Goal: Register for event/course

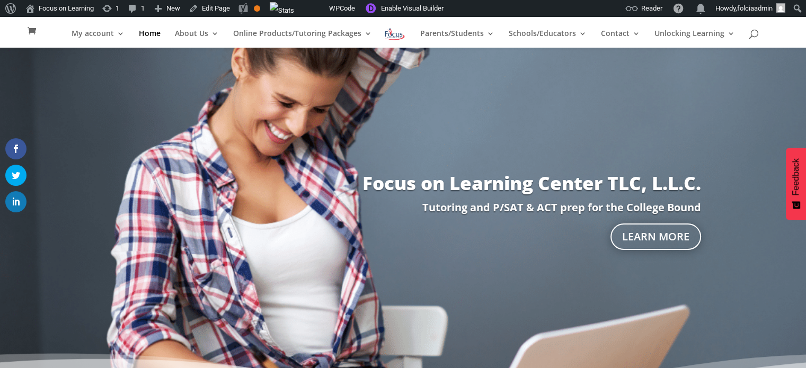
scroll to position [170, 0]
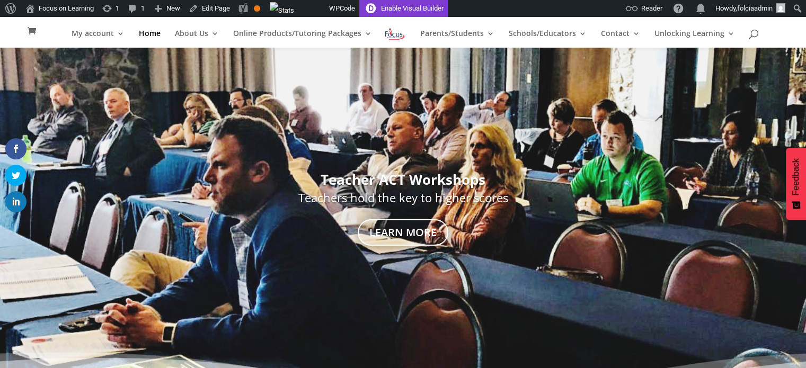
click at [415, 8] on link "Enable Visual Builder" at bounding box center [403, 8] width 89 height 17
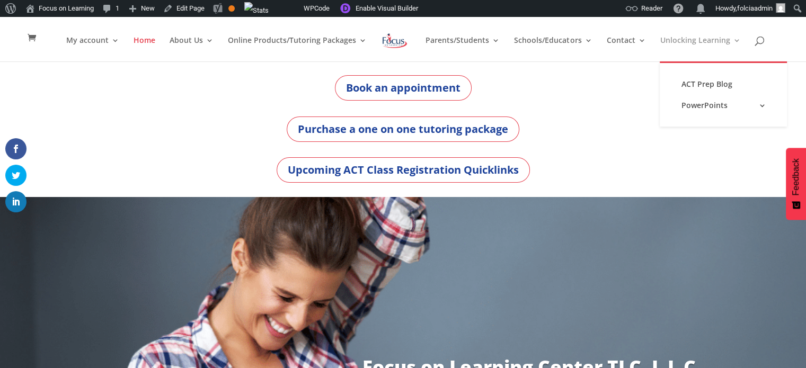
click at [723, 40] on link "Unlocking Learning" at bounding box center [700, 49] width 81 height 25
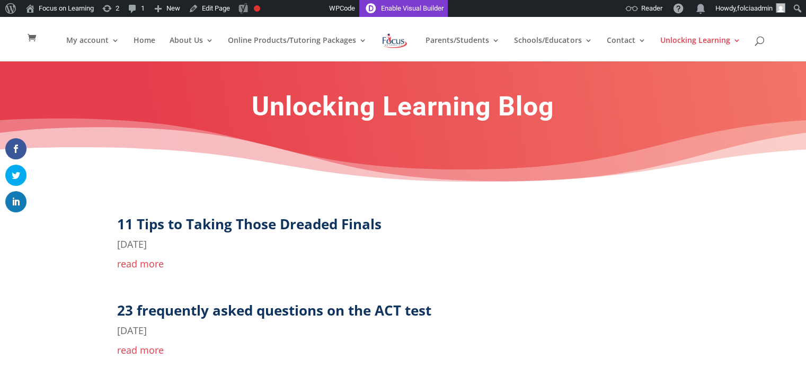
click at [401, 6] on link "Enable Visual Builder" at bounding box center [403, 8] width 89 height 17
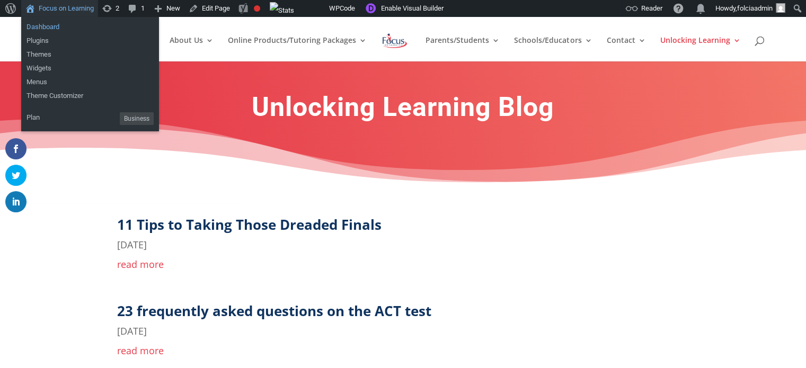
click at [36, 25] on link "Dashboard" at bounding box center [90, 27] width 138 height 14
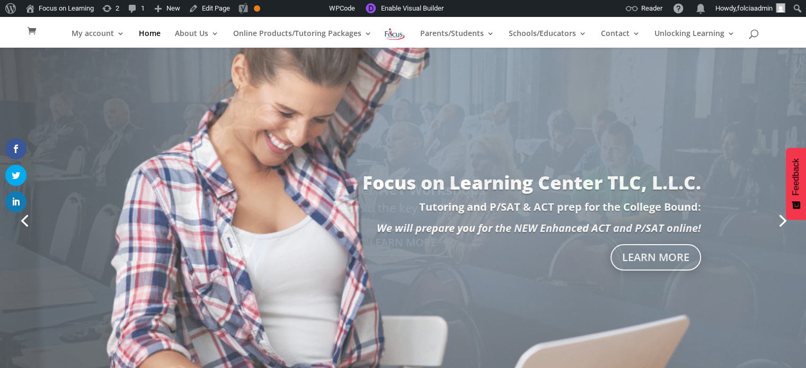
scroll to position [171, 0]
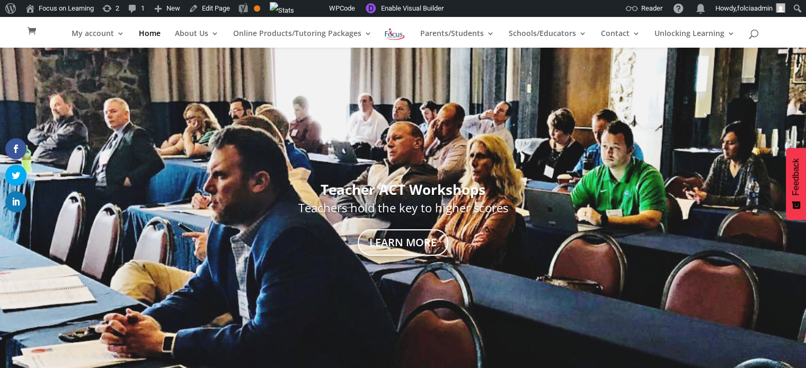
click at [388, 34] on img at bounding box center [395, 33] width 22 height 15
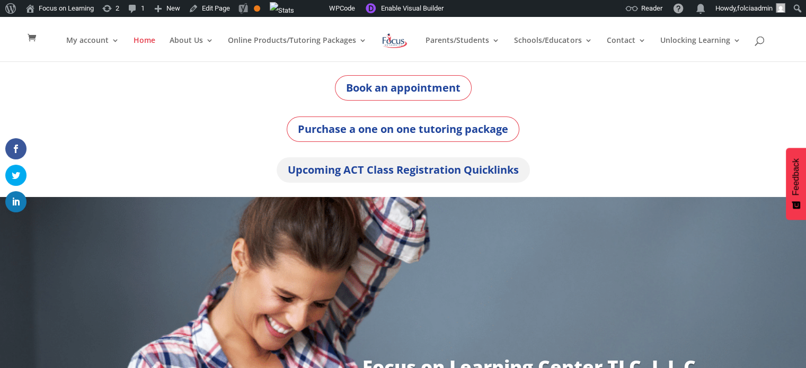
click at [404, 171] on link "Upcoming ACT Class Registration Quicklinks" at bounding box center [403, 169] width 253 height 25
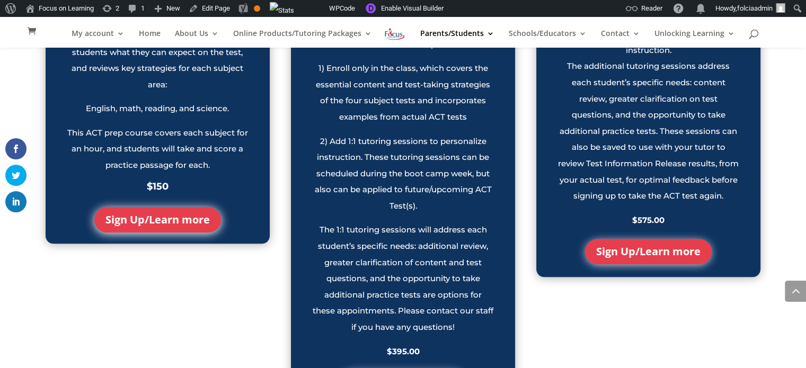
scroll to position [1192, 0]
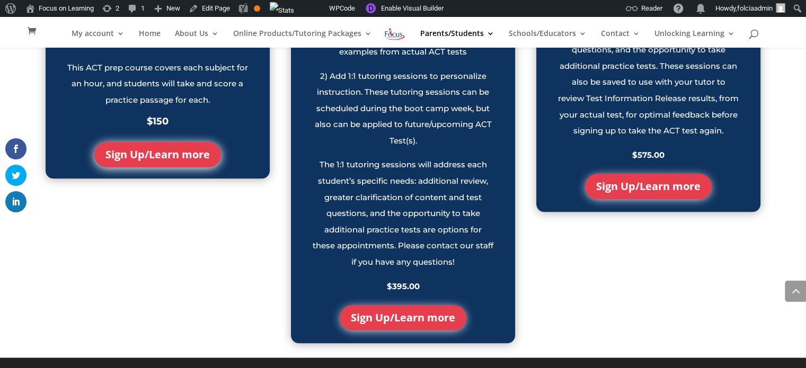
click at [398, 317] on link "Sign Up/Learn more" at bounding box center [403, 317] width 127 height 25
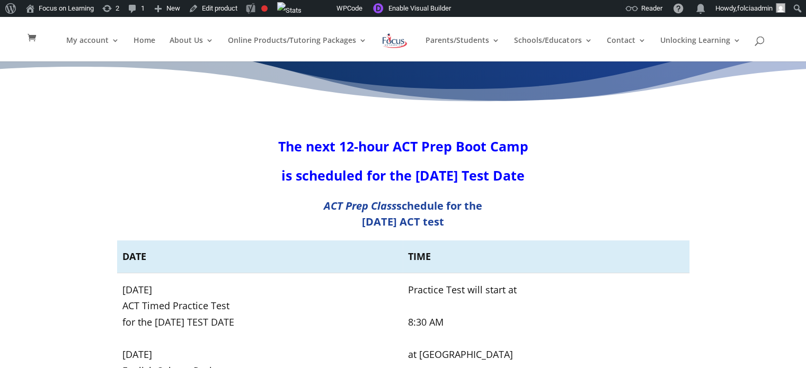
scroll to position [85, 0]
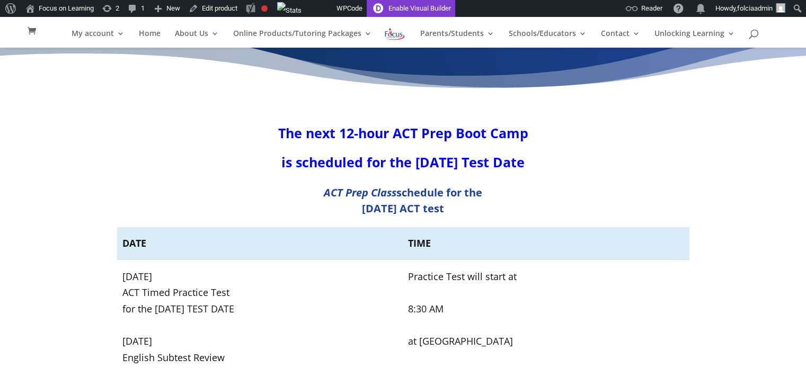
click at [401, 7] on link "Enable Visual Builder" at bounding box center [411, 8] width 89 height 17
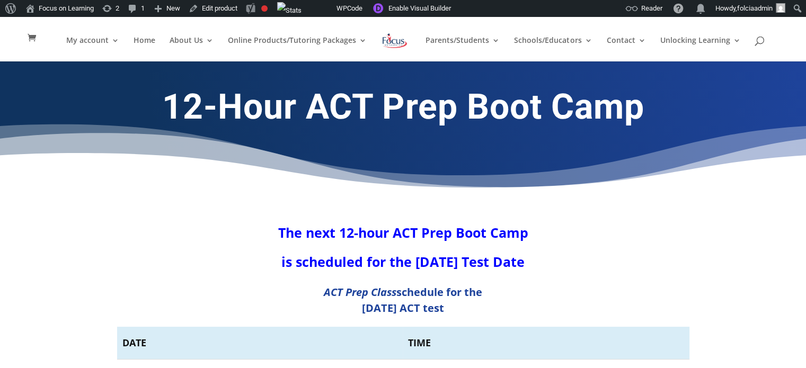
click at [390, 40] on img at bounding box center [395, 40] width 28 height 19
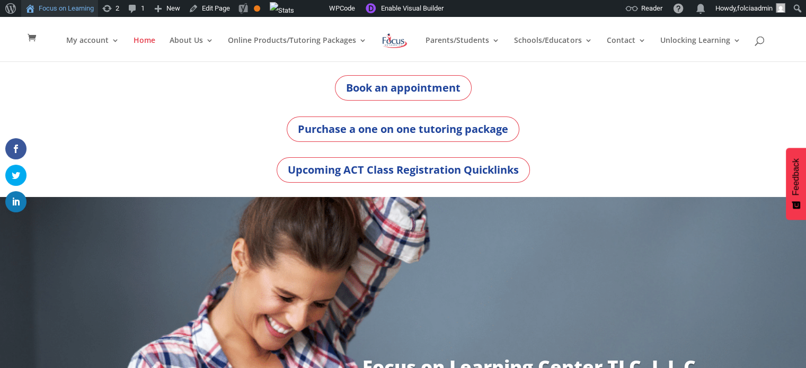
click at [59, 10] on link "Focus on Learning" at bounding box center [59, 8] width 77 height 17
